Goal: Information Seeking & Learning: Find specific fact

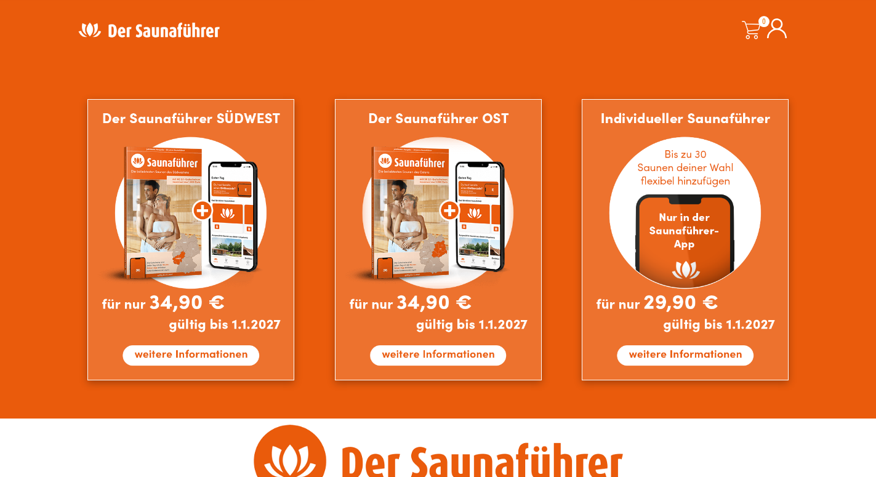
scroll to position [1189, 0]
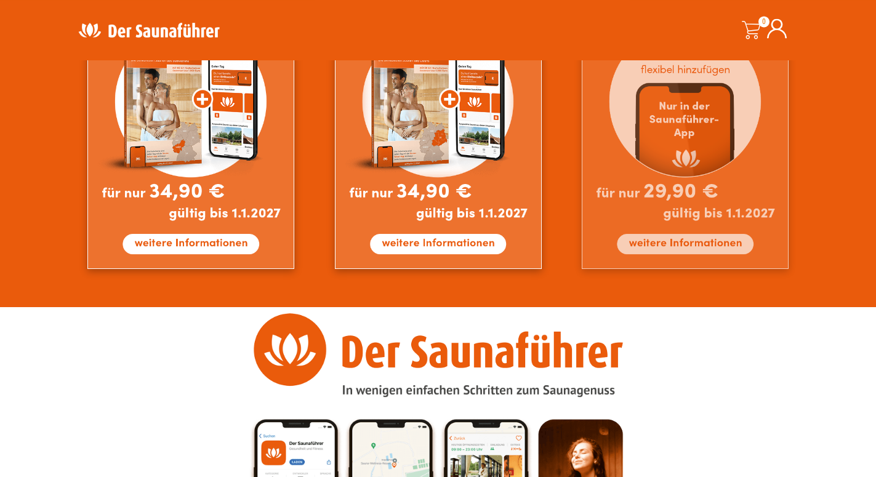
click at [673, 243] on img at bounding box center [685, 128] width 207 height 281
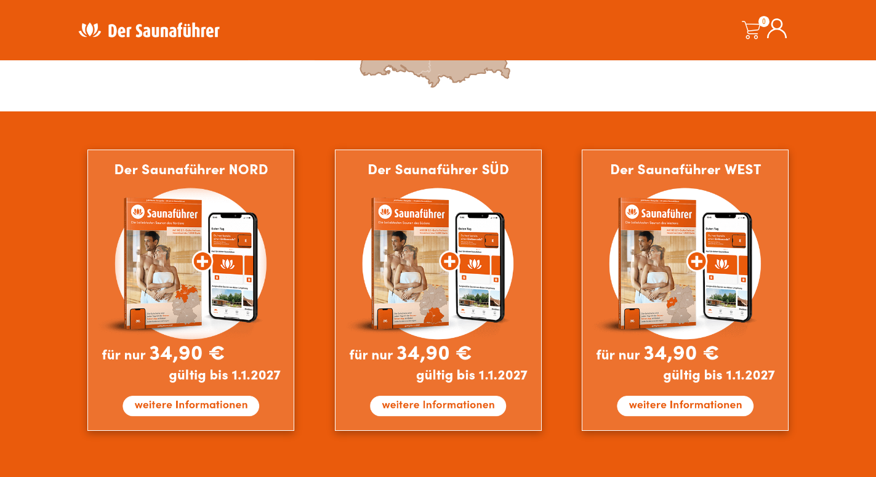
scroll to position [646, 0]
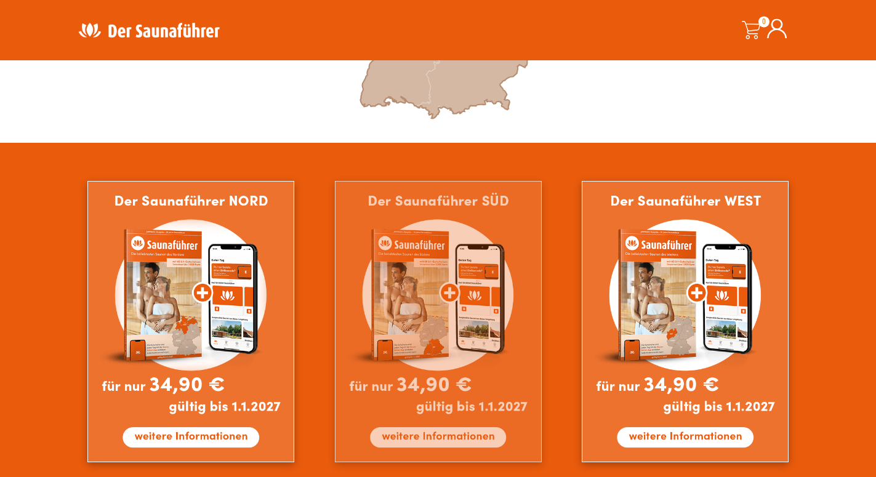
click at [422, 325] on img at bounding box center [438, 321] width 207 height 281
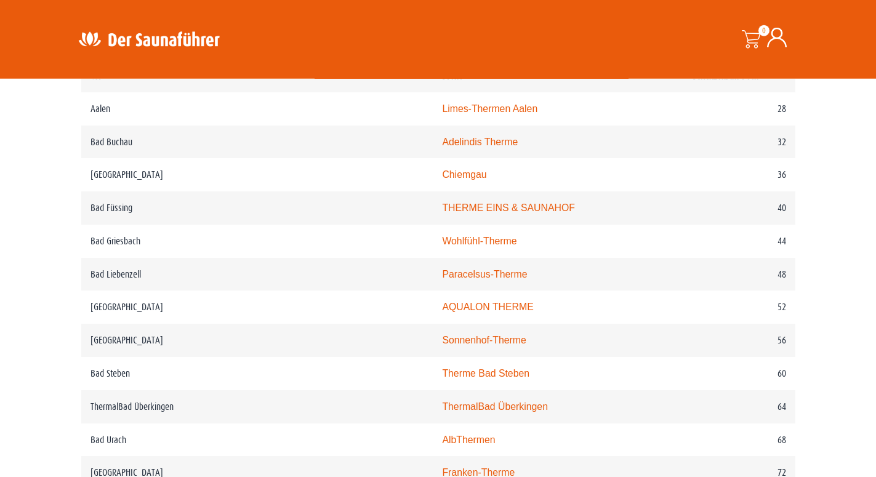
scroll to position [690, 0]
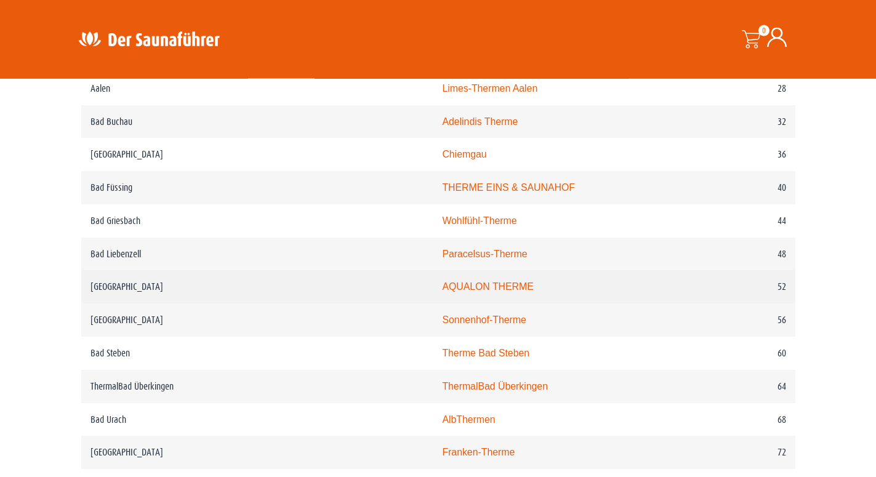
click at [442, 292] on link "AQUALON THERME" at bounding box center [487, 286] width 91 height 10
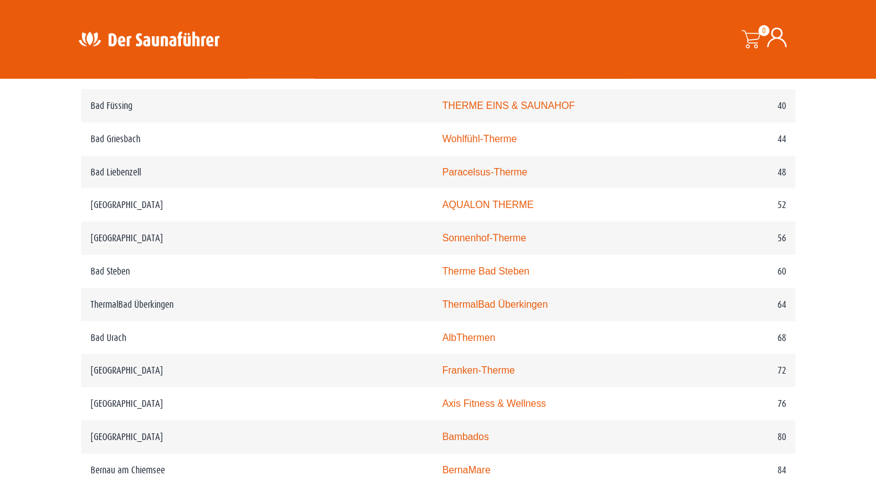
scroll to position [828, 0]
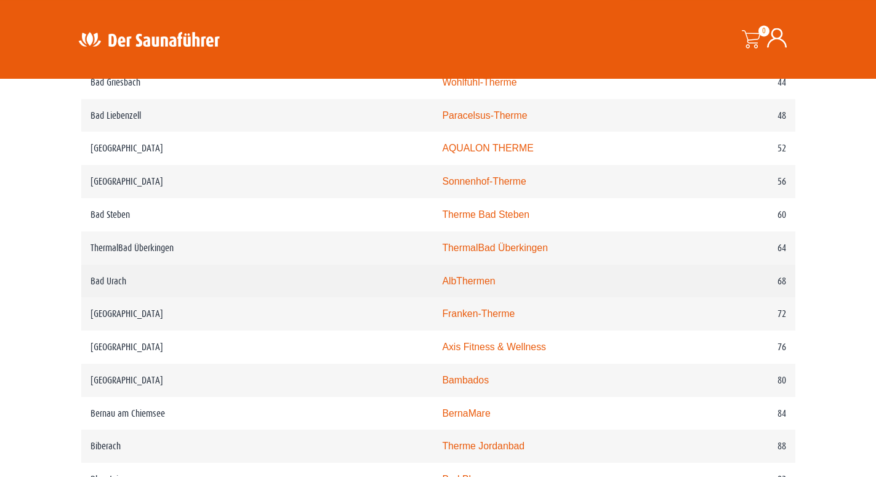
click at [114, 298] on td "Bad Urach" at bounding box center [257, 281] width 352 height 33
click at [442, 286] on link "AlbThermen" at bounding box center [468, 281] width 53 height 10
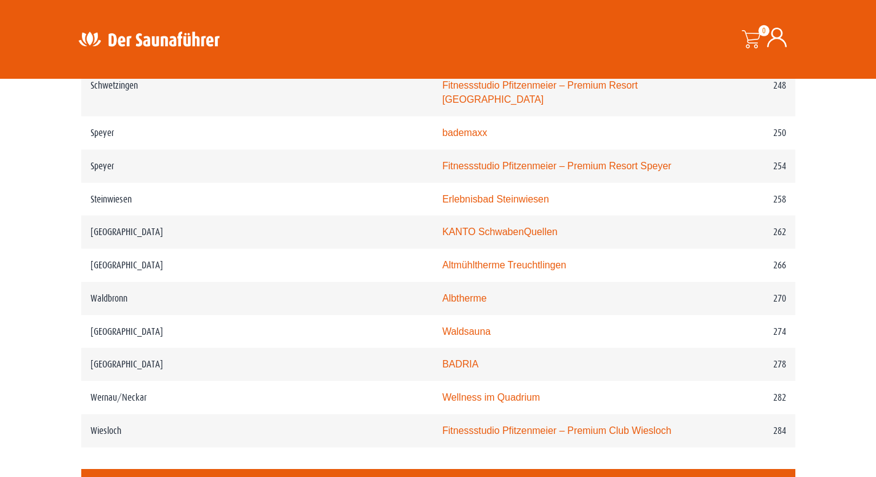
scroll to position [2719, 0]
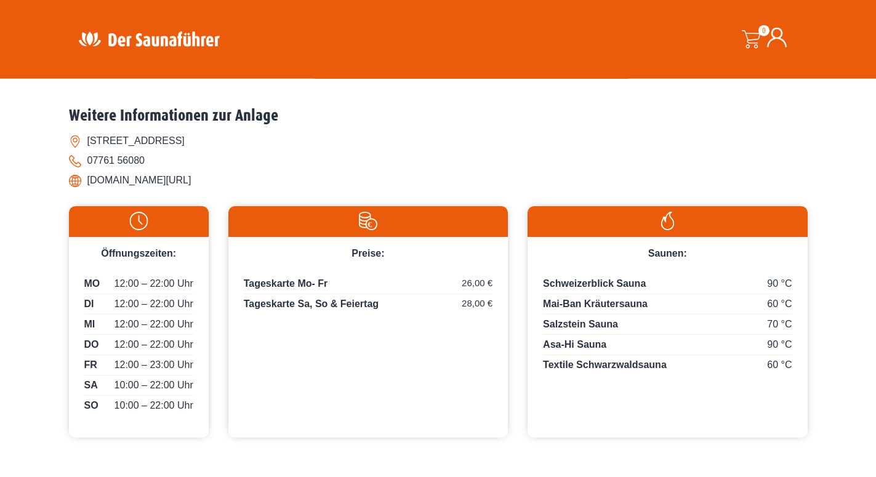
scroll to position [479, 0]
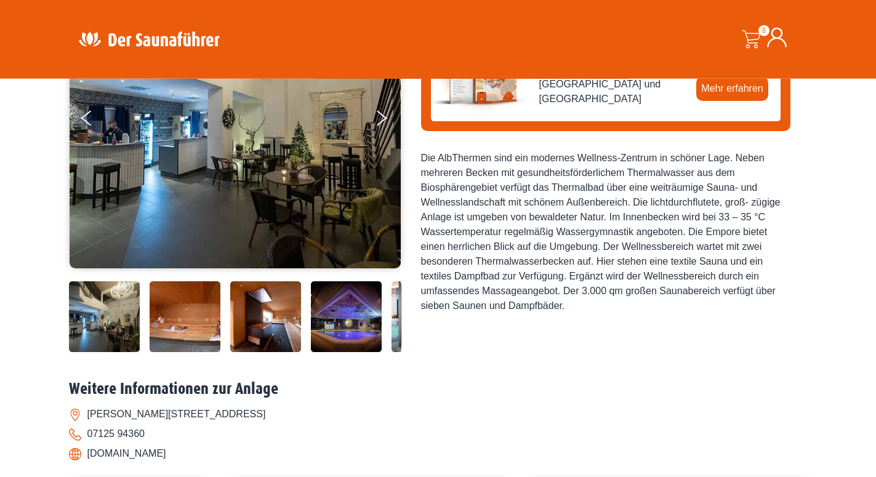
scroll to position [203, 0]
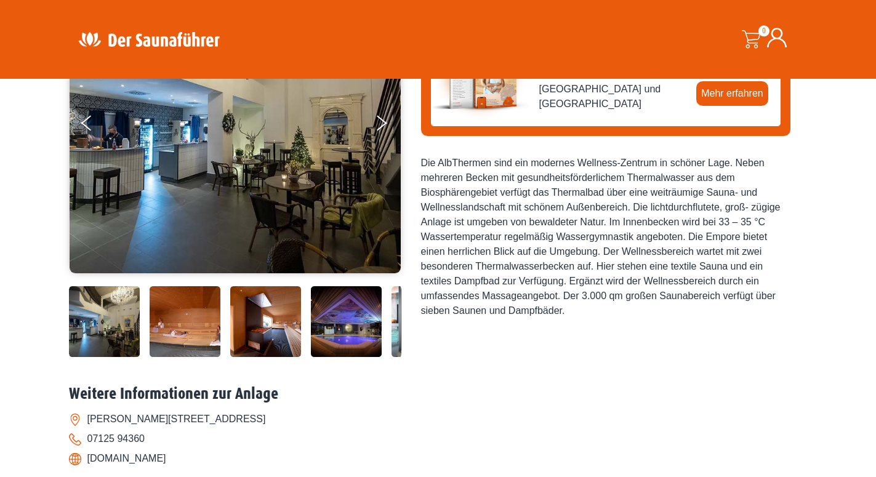
drag, startPoint x: 235, startPoint y: 416, endPoint x: 284, endPoint y: 416, distance: 48.7
click at [284, 416] on li "[PERSON_NAME][STREET_ADDRESS]" at bounding box center [438, 420] width 739 height 20
copy li "Bad Urach"
